Goal: Information Seeking & Learning: Learn about a topic

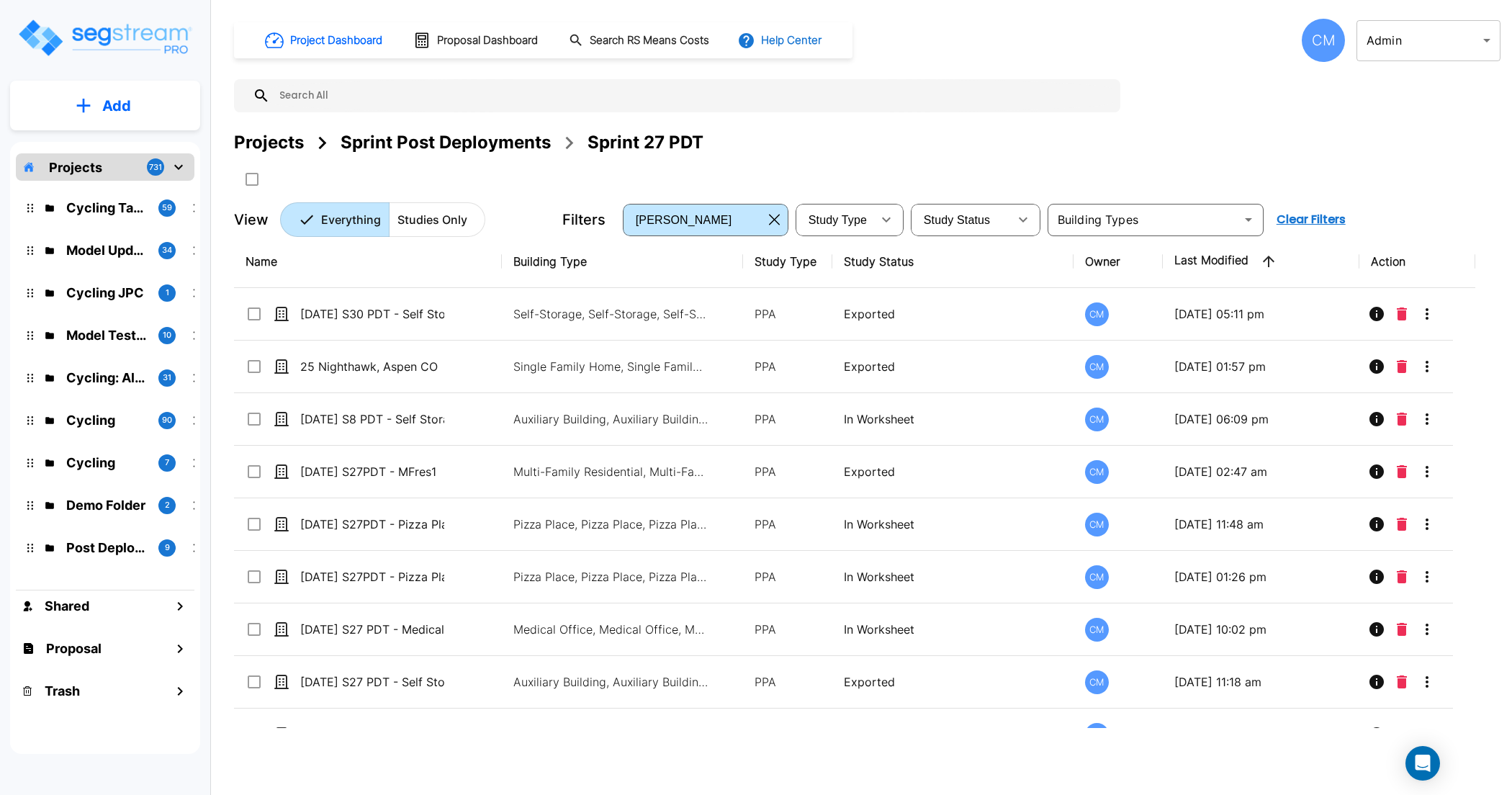
click at [771, 53] on button "Help Center" at bounding box center [781, 40] width 93 height 27
click at [787, 98] on link "How-To Videos" at bounding box center [817, 105] width 139 height 26
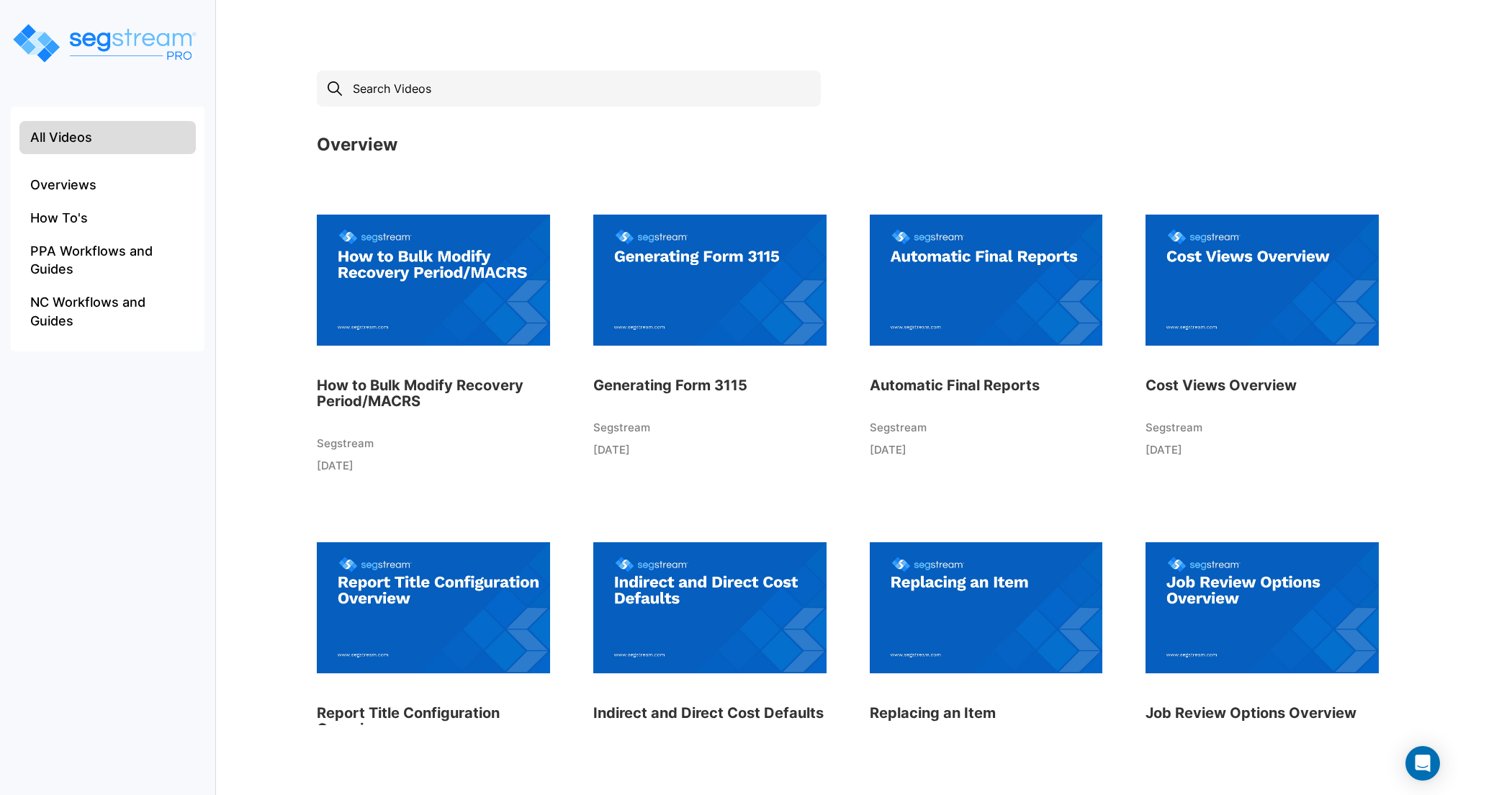
click at [704, 316] on img at bounding box center [710, 280] width 233 height 159
